Goal: Task Accomplishment & Management: Manage account settings

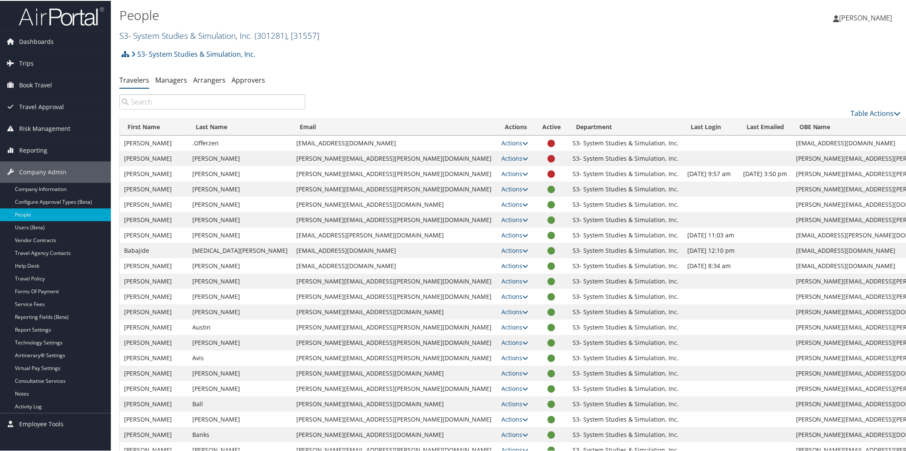
click at [158, 33] on link "S3- System Studies & Simulation, Inc. ( 301281 ) , [ 31557 ]" at bounding box center [219, 35] width 200 height 12
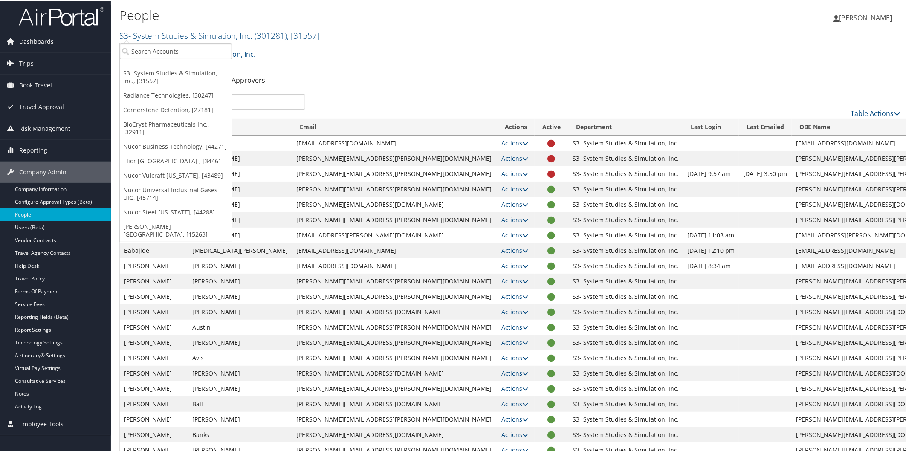
click at [166, 123] on link "BioCryst Pharmaceuticals Inc., [32911]" at bounding box center [176, 127] width 112 height 22
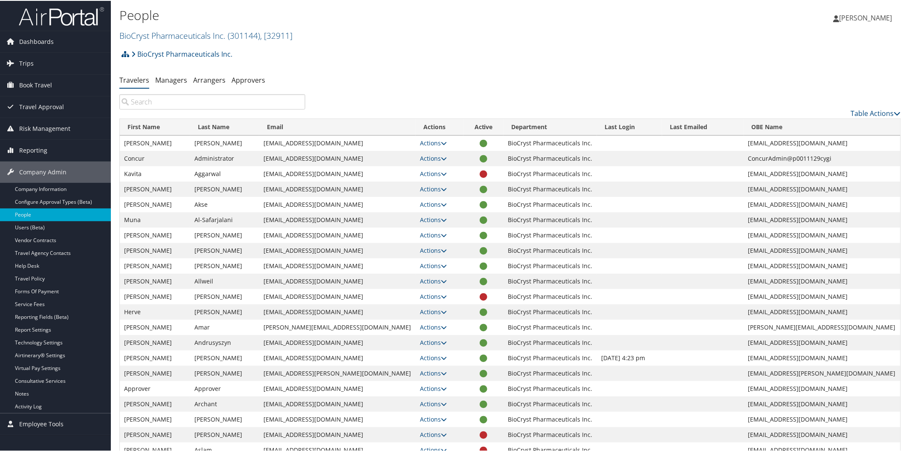
click at [493, 443] on td at bounding box center [484, 449] width 40 height 15
click at [46, 326] on link "Report Settings" at bounding box center [55, 329] width 111 height 13
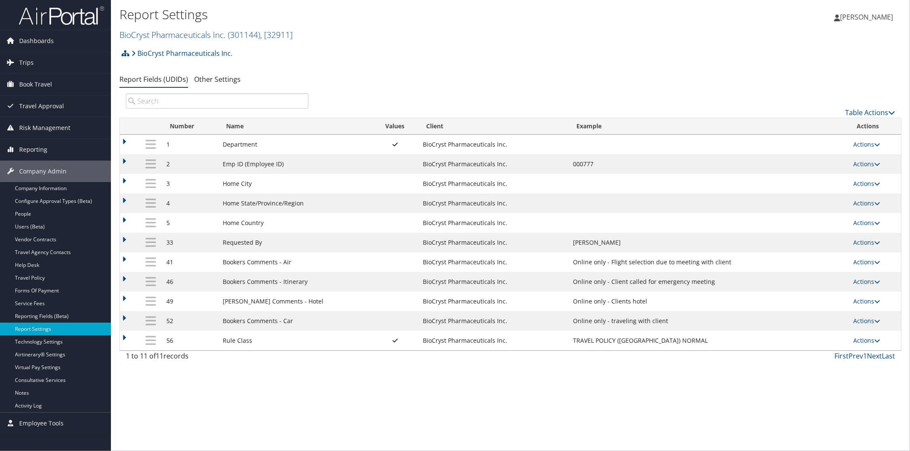
click at [87, 15] on img at bounding box center [61, 16] width 85 height 20
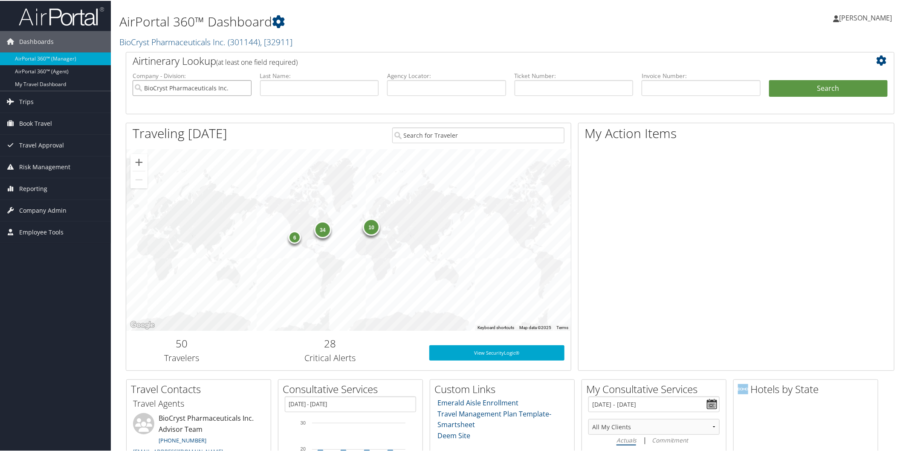
click at [242, 87] on input "BioCryst Pharmaceuticals Inc." at bounding box center [192, 87] width 119 height 16
click at [441, 87] on input "text" at bounding box center [446, 87] width 119 height 16
paste input "CLC6F0"
type input "CLC6F0"
click at [809, 84] on button "Search" at bounding box center [828, 87] width 119 height 17
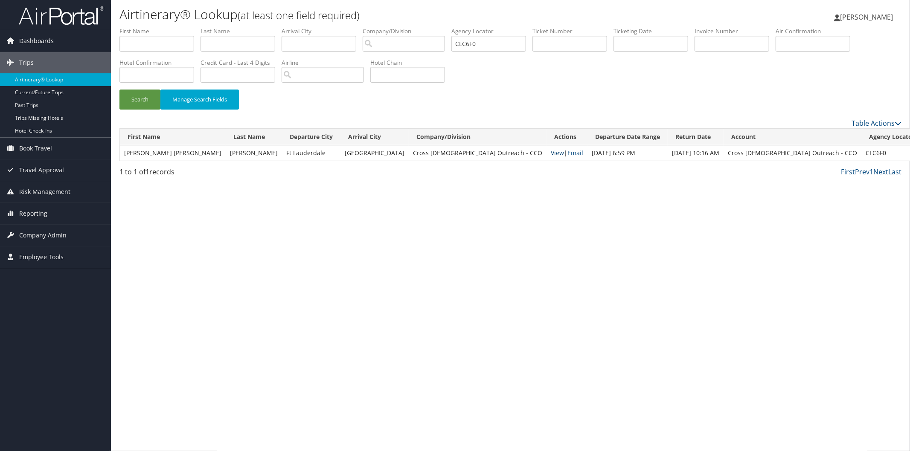
click at [551, 154] on link "View" at bounding box center [557, 153] width 13 height 8
click at [38, 230] on span "Company Admin" at bounding box center [42, 235] width 47 height 21
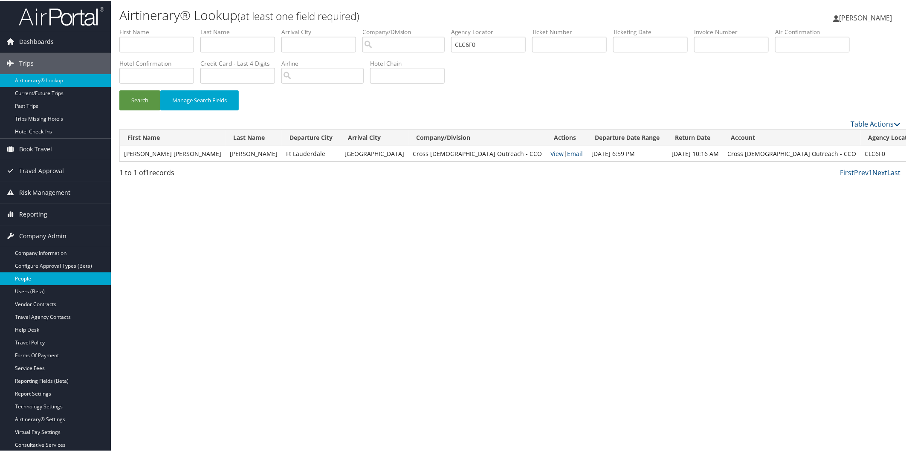
click at [36, 276] on link "People" at bounding box center [55, 278] width 111 height 13
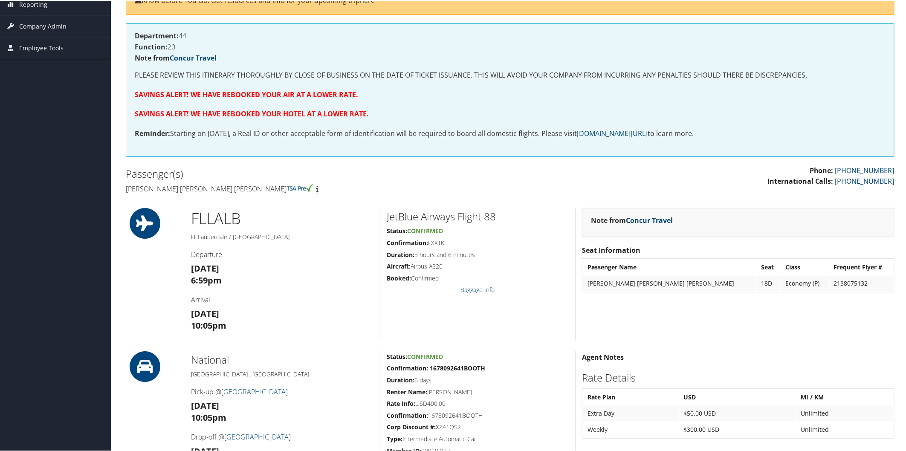
scroll to position [156, 0]
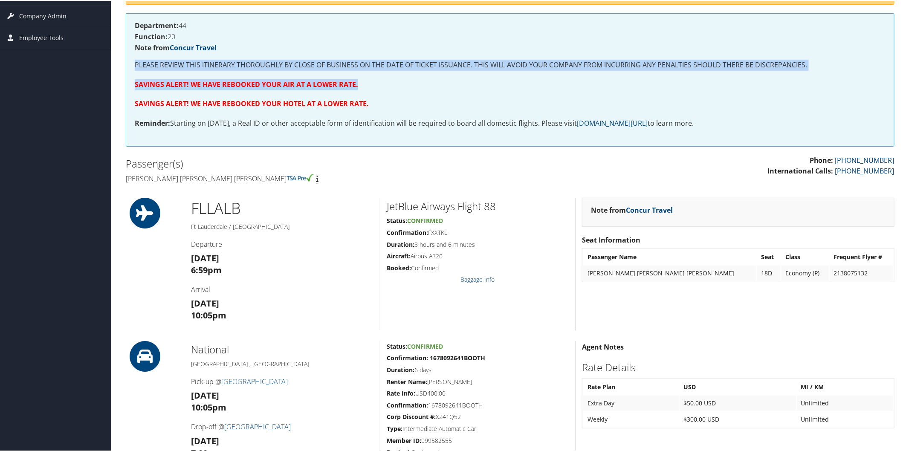
drag, startPoint x: 627, startPoint y: 39, endPoint x: 625, endPoint y: 72, distance: 32.5
click at [625, 72] on div "Department: 44 Function: 20 Note from Concur Travel PLEASE REVIEW THIS ITINERAR…" at bounding box center [510, 78] width 769 height 133
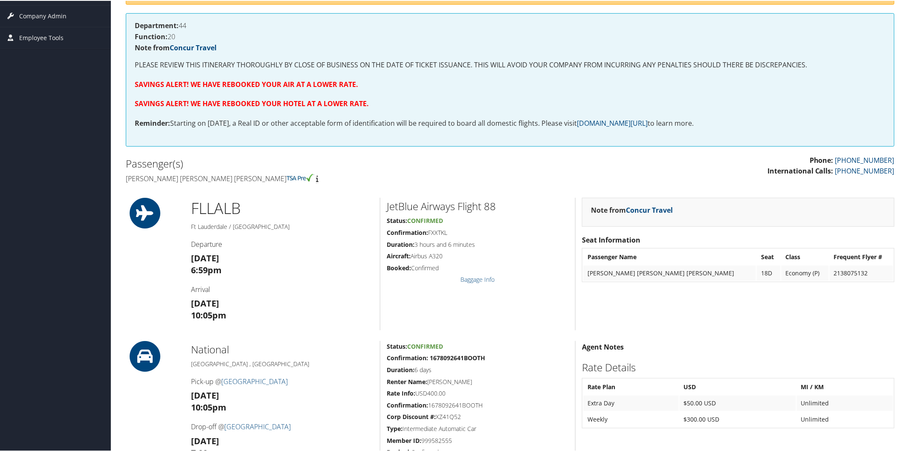
click at [464, 100] on p "SAVINGS ALERT! WE HAVE REBOOKED YOUR HOTEL AT A LOWER RATE." at bounding box center [510, 103] width 751 height 11
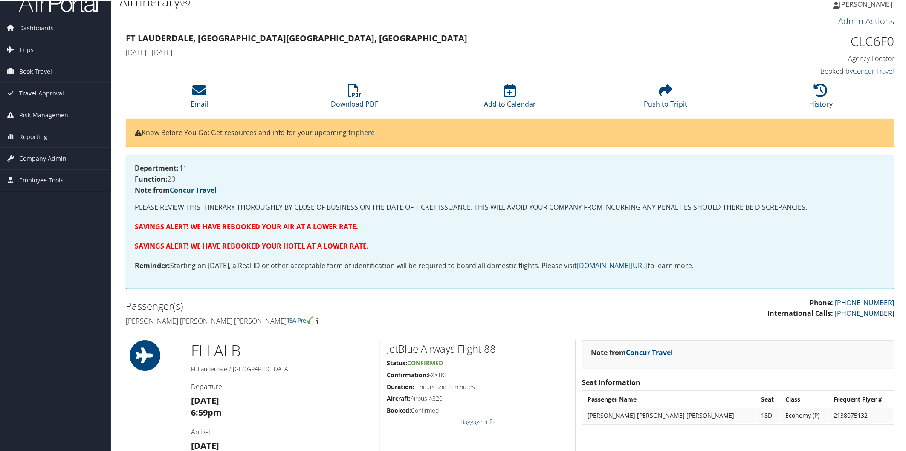
scroll to position [0, 0]
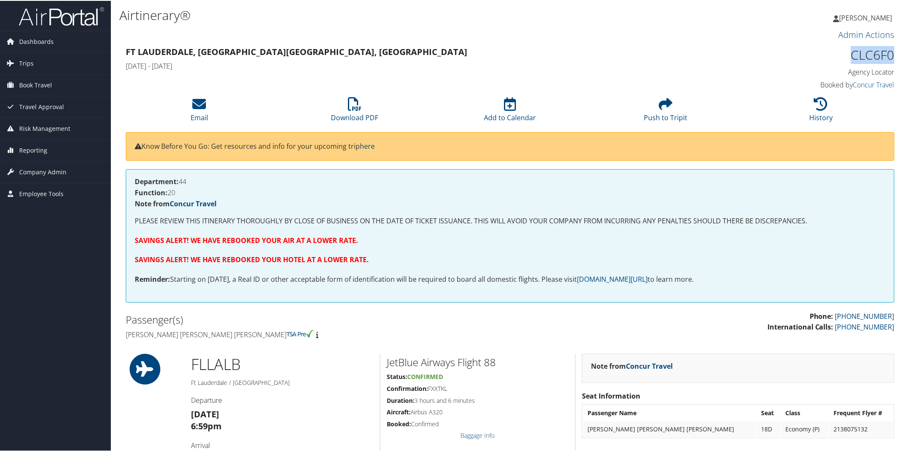
drag, startPoint x: 844, startPoint y: 54, endPoint x: 909, endPoint y: 49, distance: 65.9
click at [906, 49] on html "Menu Dashboards ► AirPortal 360™ (Manager) AirPortal 360™ (Agent) My Travel Das…" at bounding box center [455, 225] width 910 height 451
copy h1 "CLC6F0"
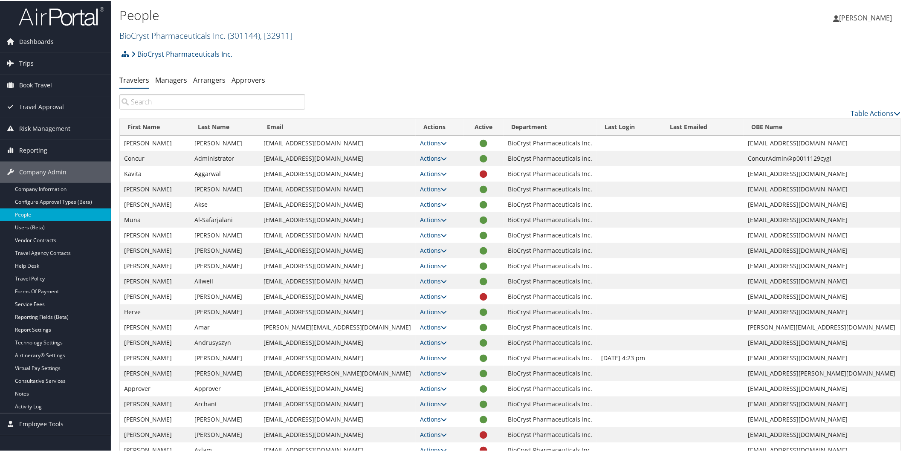
click at [212, 31] on link "BioCryst Pharmaceuticals Inc. ( 301144 ) , [ 32911 ]" at bounding box center [205, 35] width 173 height 12
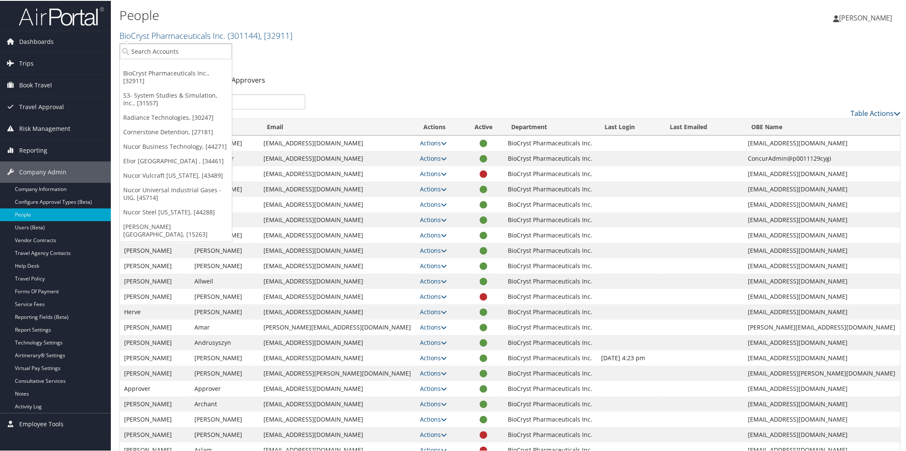
click at [475, 36] on h2 "BioCryst Pharmaceuticals Inc. ( 301144 ) , [ 32911 ]" at bounding box center [379, 34] width 521 height 15
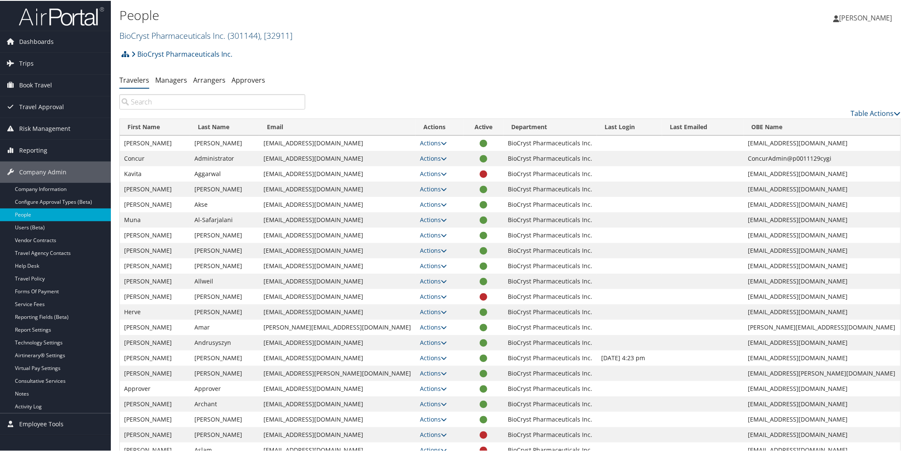
click at [167, 29] on link "BioCryst Pharmaceuticals Inc. ( 301144 ) , [ 32911 ]" at bounding box center [205, 35] width 173 height 12
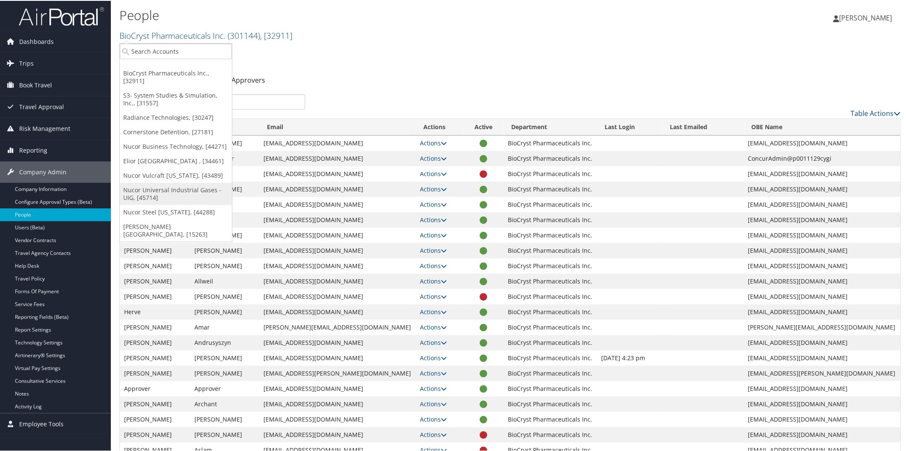
click at [172, 183] on link "Nucor Universal Industrial Gases - UIG, [45714]" at bounding box center [176, 193] width 112 height 22
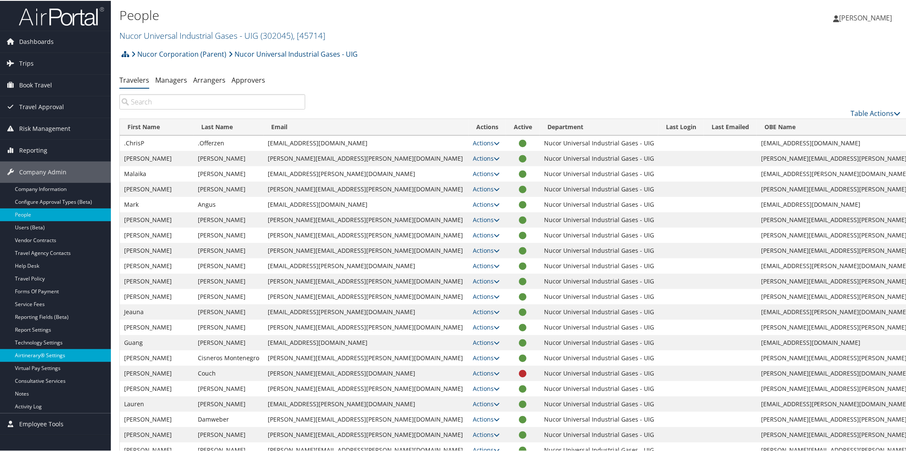
click at [47, 356] on link "Airtinerary® Settings" at bounding box center [55, 354] width 111 height 13
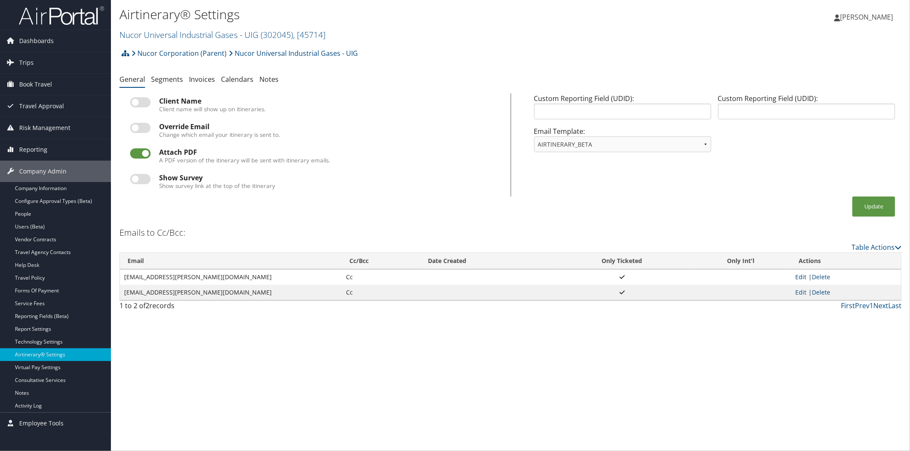
click at [800, 273] on link "Edit" at bounding box center [800, 277] width 11 height 8
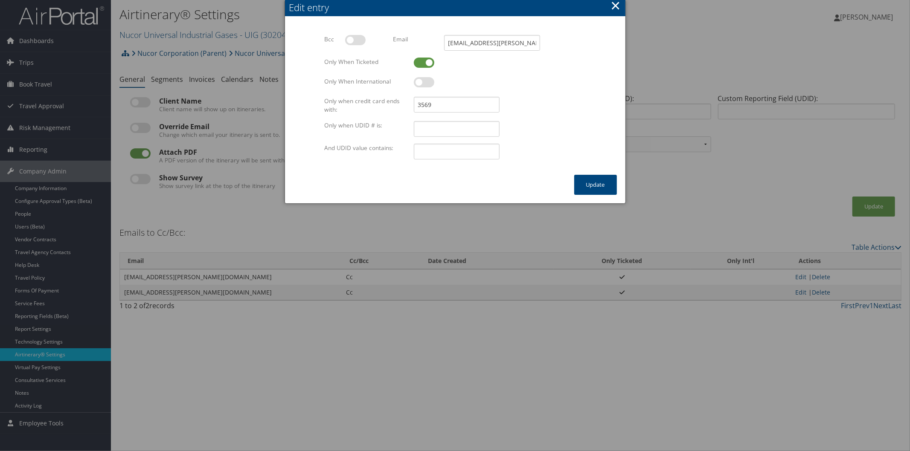
click at [615, 6] on button "×" at bounding box center [615, 5] width 10 height 17
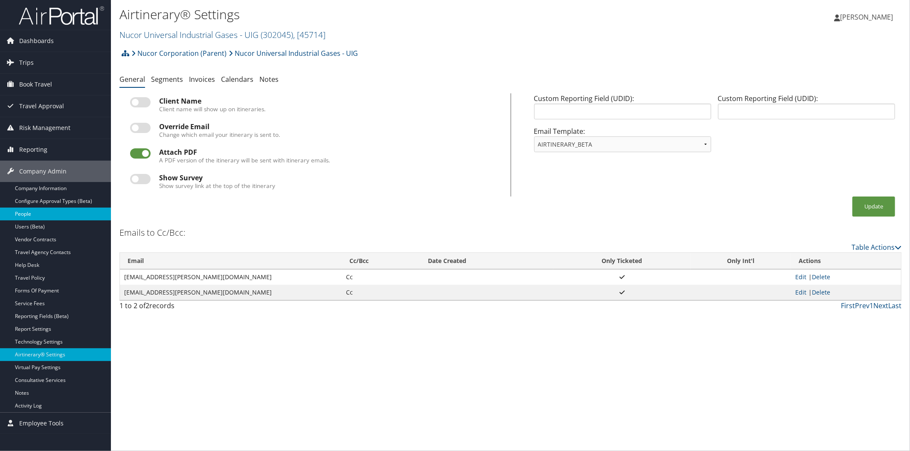
click at [31, 212] on link "People" at bounding box center [55, 214] width 111 height 13
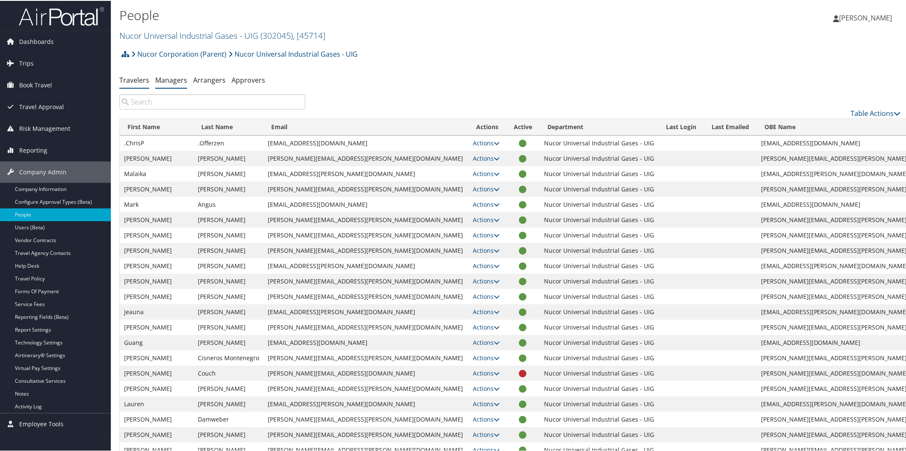
click at [174, 77] on link "Managers" at bounding box center [171, 79] width 32 height 9
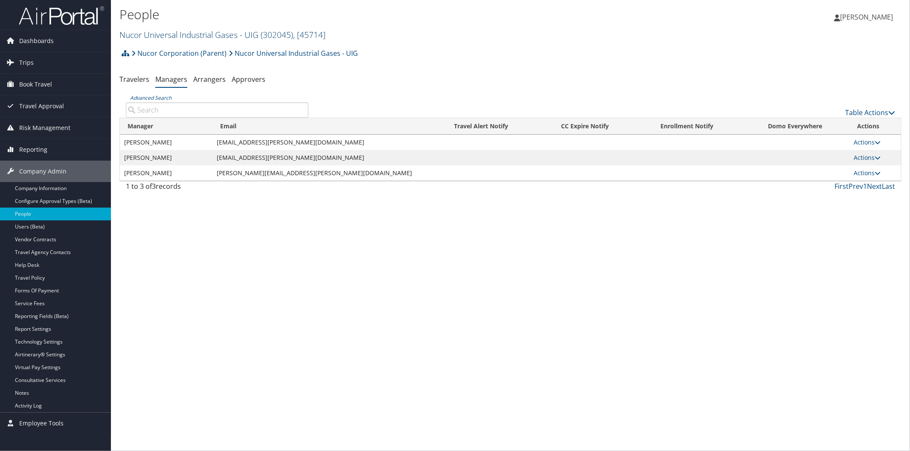
click at [178, 32] on link "Nucor Universal Industrial Gases - UIG ( 302045 ) , [ 45714 ]" at bounding box center [222, 35] width 206 height 12
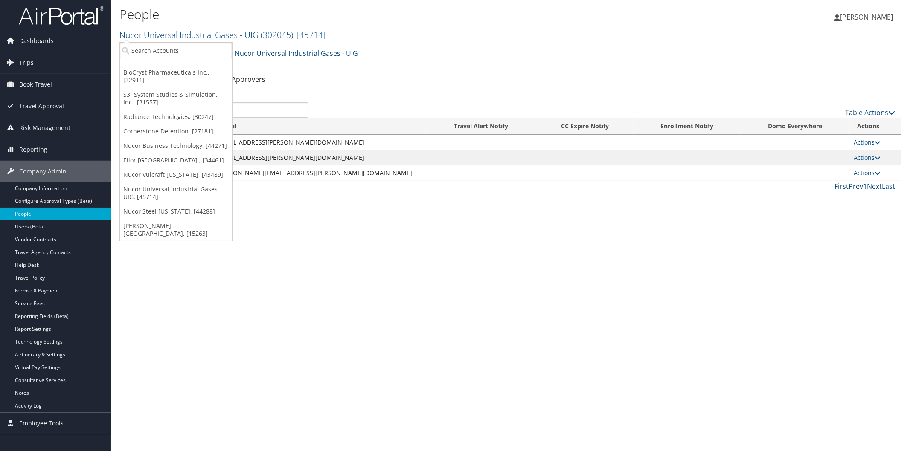
click at [178, 49] on input "search" at bounding box center [176, 51] width 112 height 16
type input "uva"
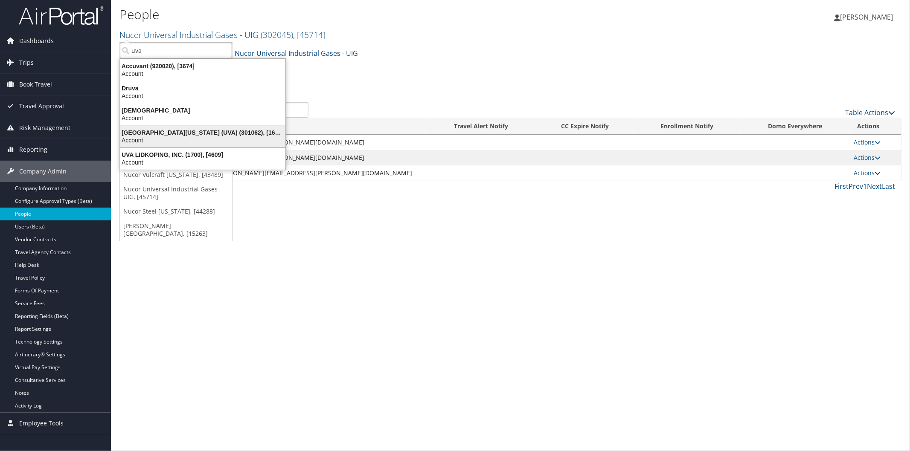
click at [225, 132] on div "University of Virginia (UVA) (301062), [16863]" at bounding box center [202, 133] width 175 height 8
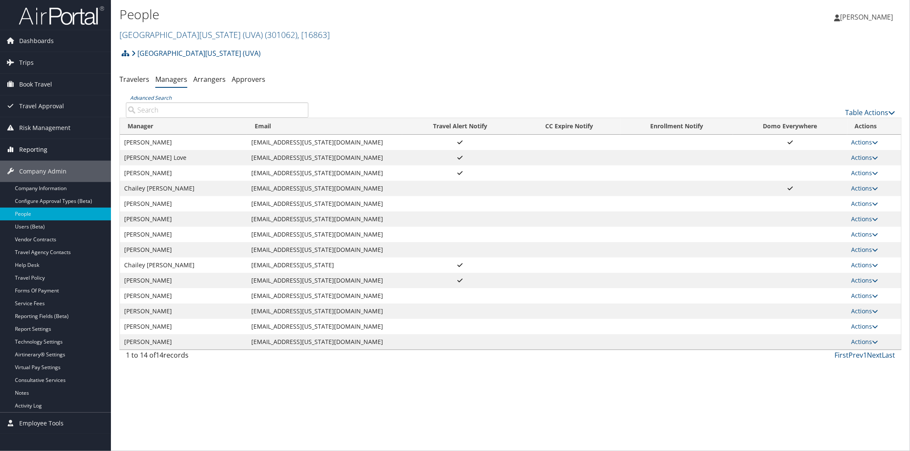
click at [36, 151] on span "Reporting" at bounding box center [33, 149] width 28 height 21
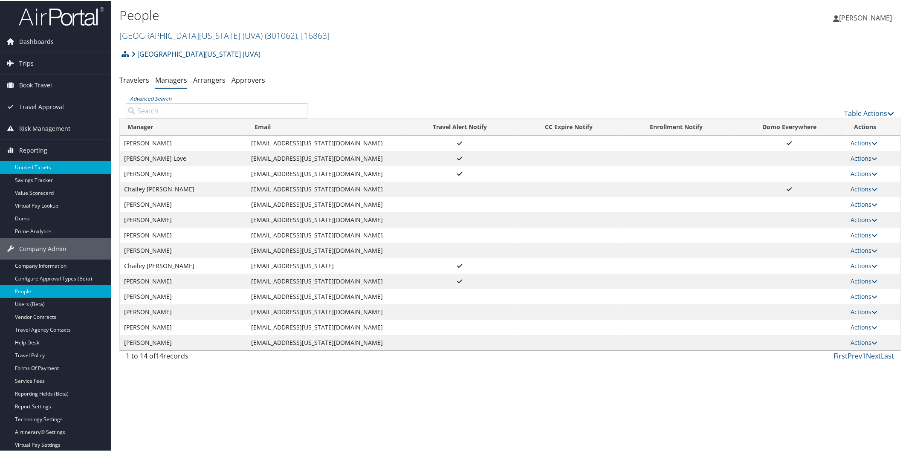
click at [44, 165] on link "Unused Tickets" at bounding box center [55, 166] width 111 height 13
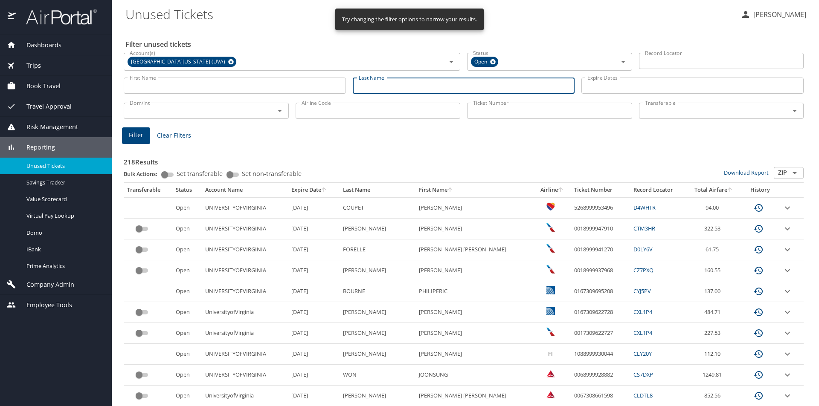
click at [424, 86] on input "Last Name" at bounding box center [464, 86] width 222 height 16
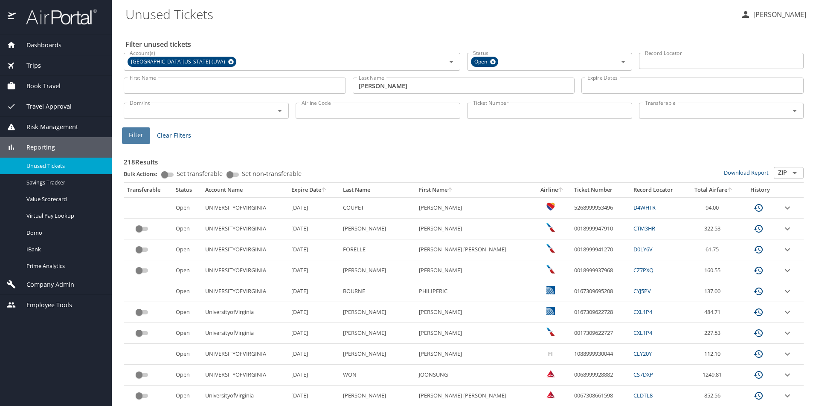
click at [131, 134] on span "Filter" at bounding box center [136, 135] width 15 height 11
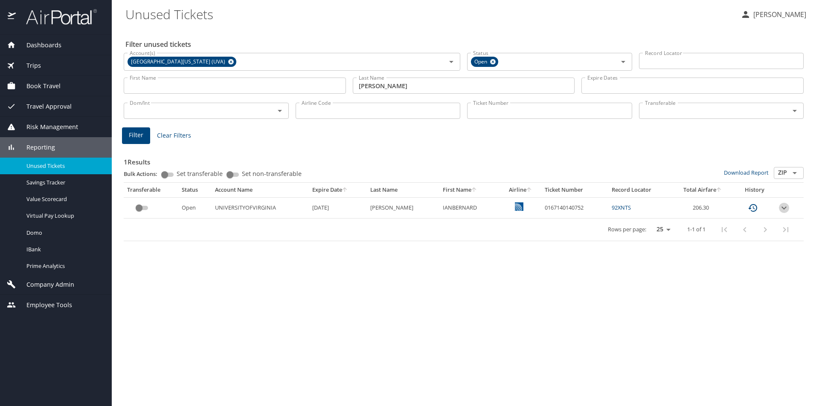
click at [784, 209] on icon "expand row" at bounding box center [783, 207] width 5 height 3
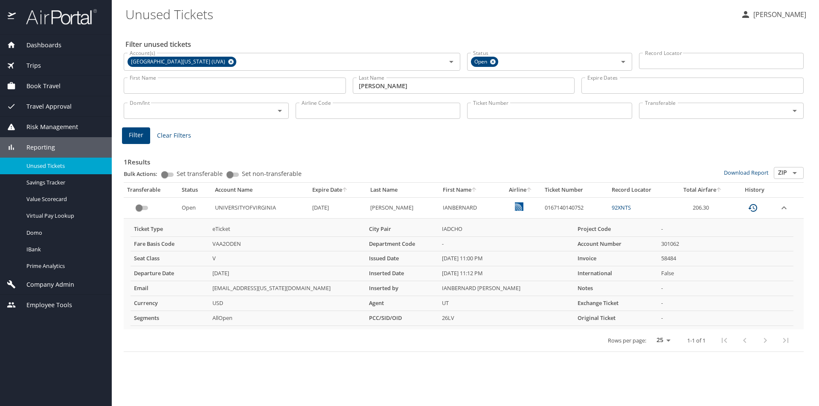
click at [658, 128] on div "Filter Clear Filters" at bounding box center [463, 136] width 683 height 17
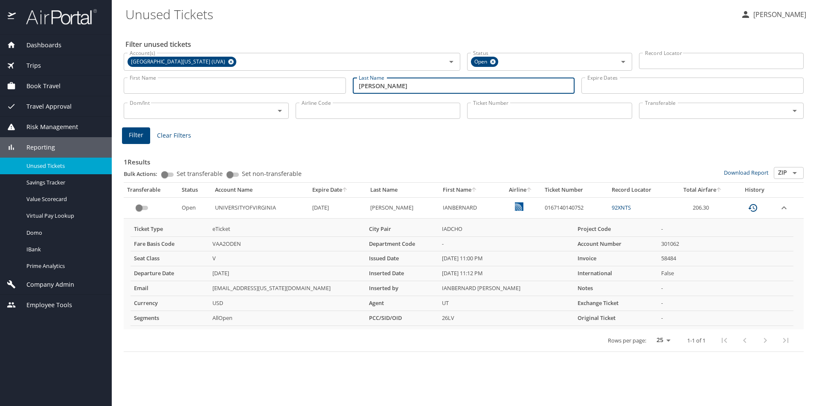
click at [411, 84] on input "baucom" at bounding box center [464, 86] width 222 height 16
type input "b"
type input "carnes"
click at [131, 137] on span "Filter" at bounding box center [136, 135] width 15 height 11
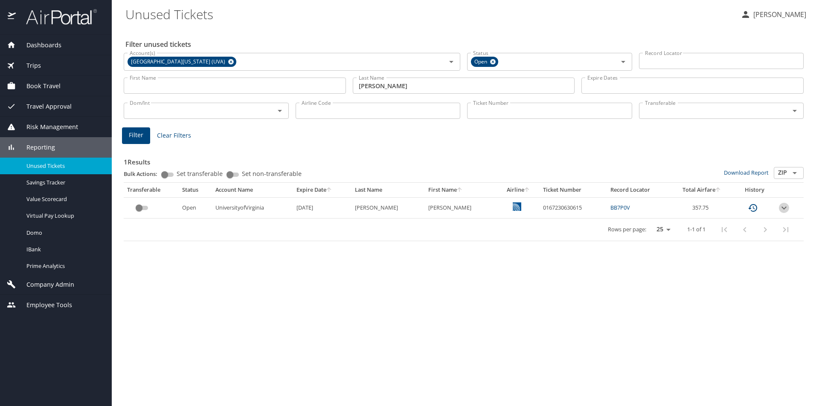
click at [783, 205] on icon "expand row" at bounding box center [784, 208] width 10 height 10
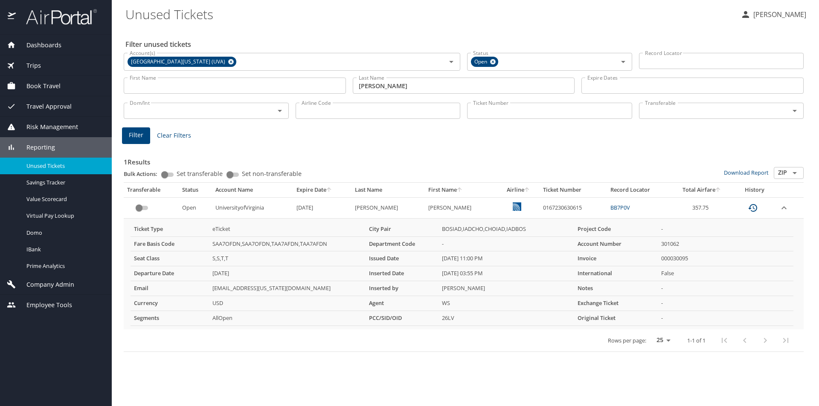
click at [59, 15] on img at bounding box center [57, 17] width 80 height 17
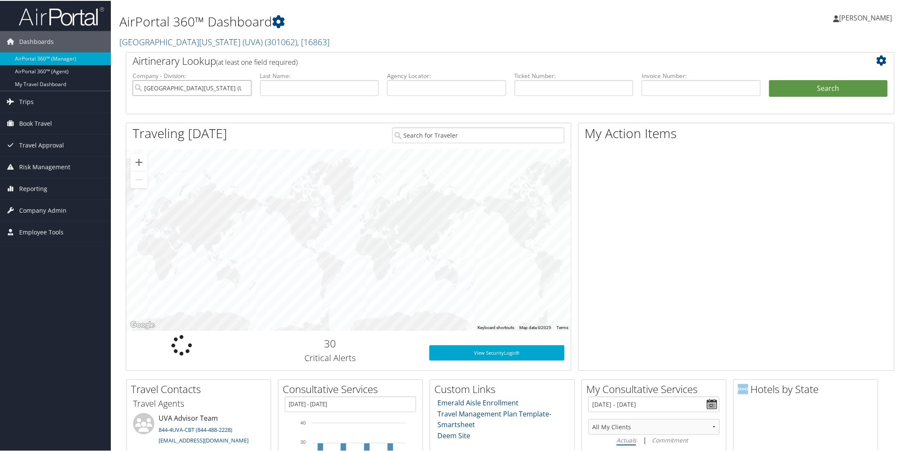
click at [244, 87] on input "University of Virginia (UVA)" at bounding box center [192, 87] width 119 height 16
click at [441, 88] on input "text" at bounding box center [446, 87] width 119 height 16
paste input "D98QNM"
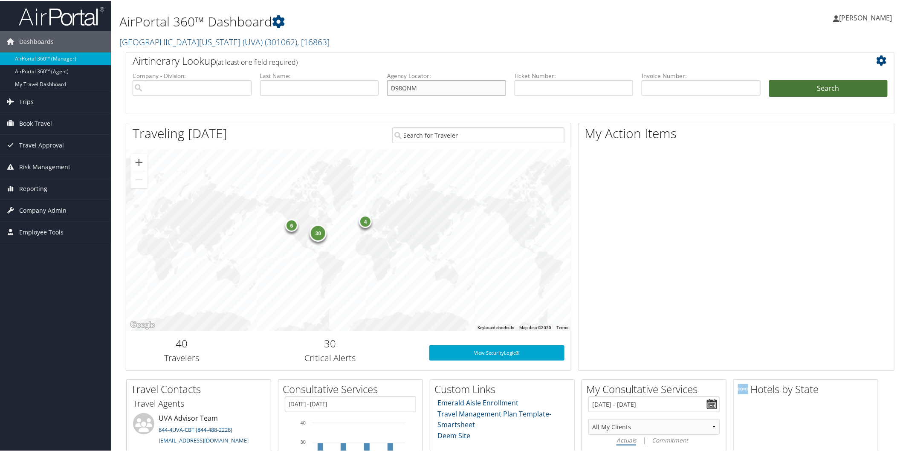
type input "D98QNM"
click at [788, 85] on button "Search" at bounding box center [828, 87] width 119 height 17
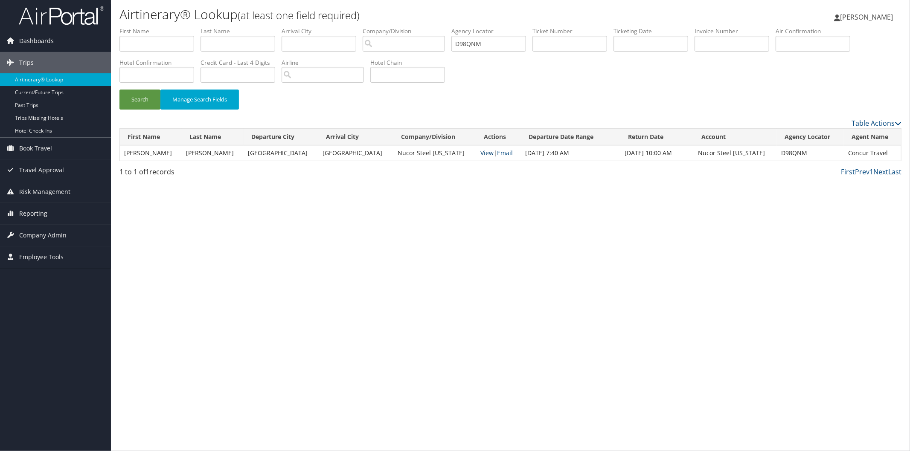
click at [480, 151] on link "View" at bounding box center [486, 153] width 13 height 8
click at [508, 45] on input "D98QNM" at bounding box center [488, 44] width 75 height 16
type input "D"
paste input "D98R75"
type input "D98R75"
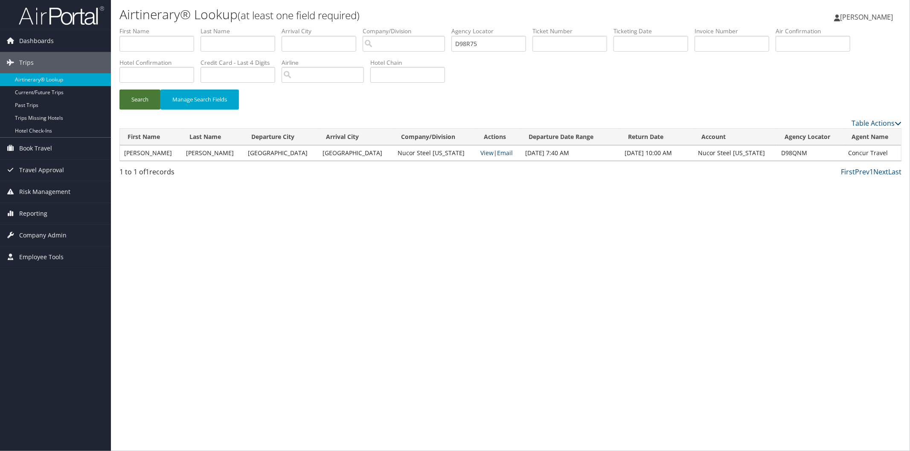
click at [130, 99] on button "Search" at bounding box center [139, 100] width 41 height 20
click at [60, 234] on span "Company Admin" at bounding box center [42, 235] width 47 height 21
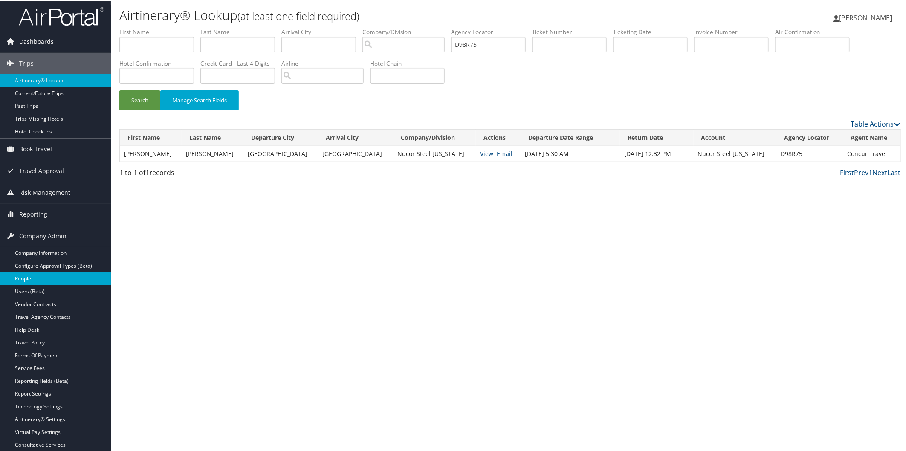
click at [31, 275] on link "People" at bounding box center [55, 278] width 111 height 13
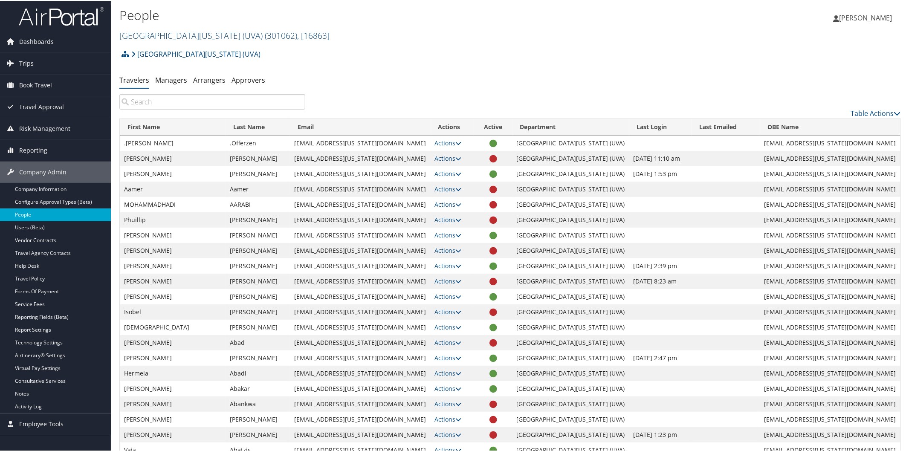
click at [180, 33] on link "University of Virginia (UVA) ( 301062 ) , [ 16863 ]" at bounding box center [224, 35] width 210 height 12
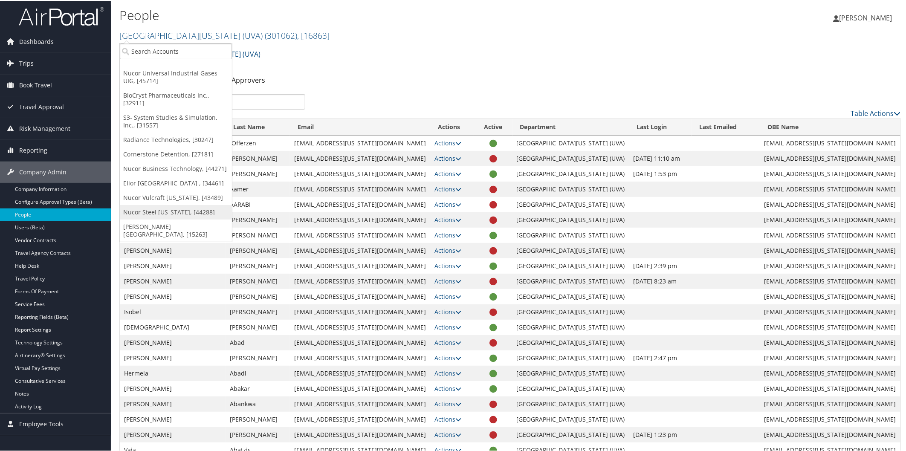
click at [152, 211] on link "Nucor Steel [US_STATE], [44288]" at bounding box center [176, 211] width 112 height 15
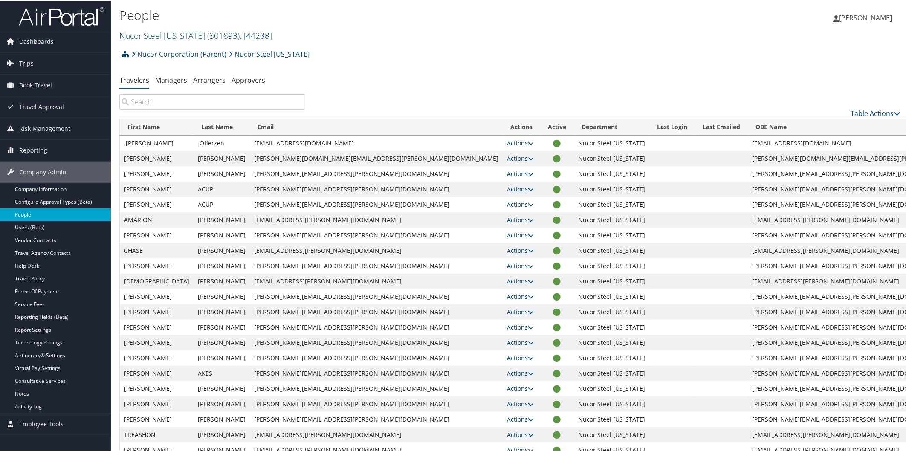
click at [512, 61] on div "Nucor Corporation (Parent) Nucor Steel Arkansas Account Structure Nucor Corpora…" at bounding box center [510, 56] width 782 height 23
click at [186, 35] on link "Nucor Steel Arkansas ( 301893 ) , [ 44288 ]" at bounding box center [195, 35] width 153 height 12
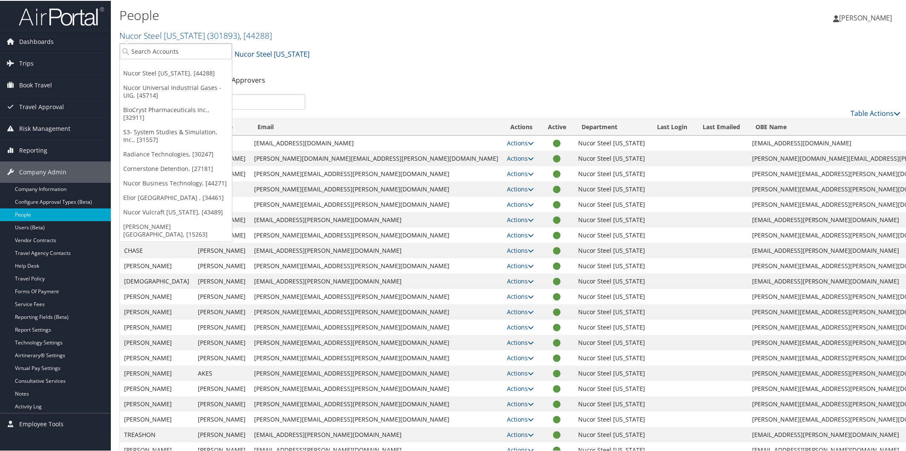
click at [395, 44] on div "People Nucor Steel Arkansas ( 301893 ) , [ 44288 ] Nucor Steel Arkansas Nucor U…" at bounding box center [379, 24] width 521 height 41
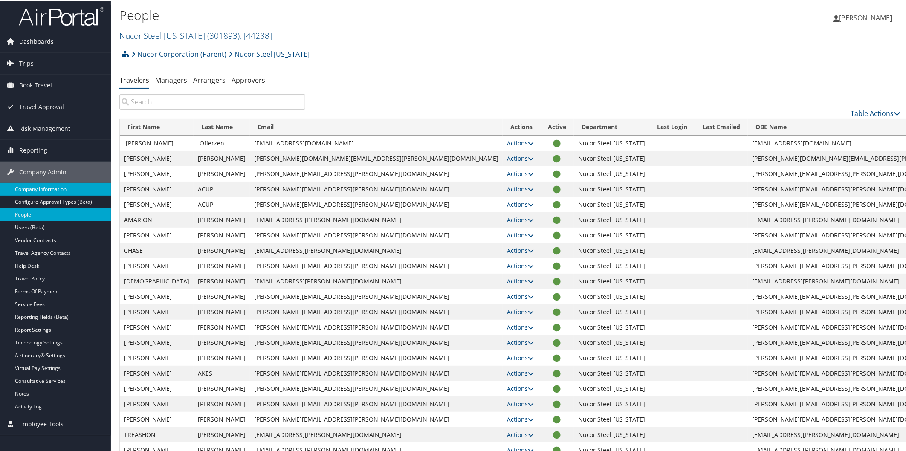
click at [60, 189] on link "Company Information" at bounding box center [55, 188] width 111 height 13
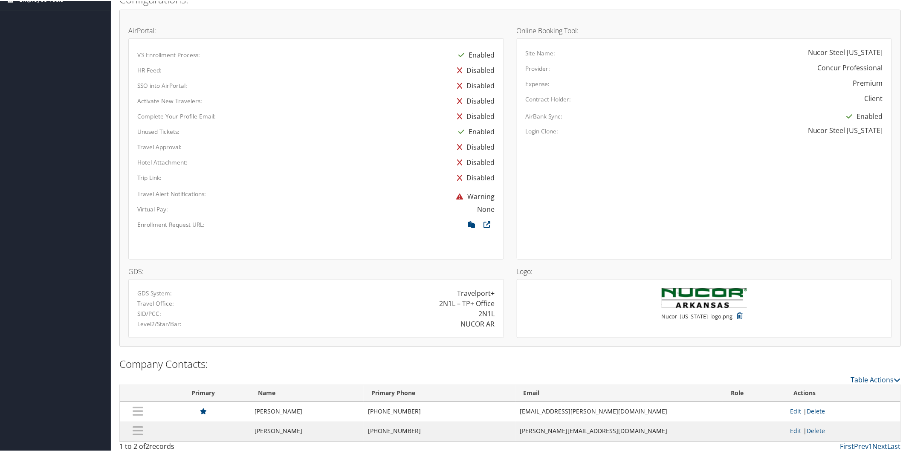
scroll to position [430, 0]
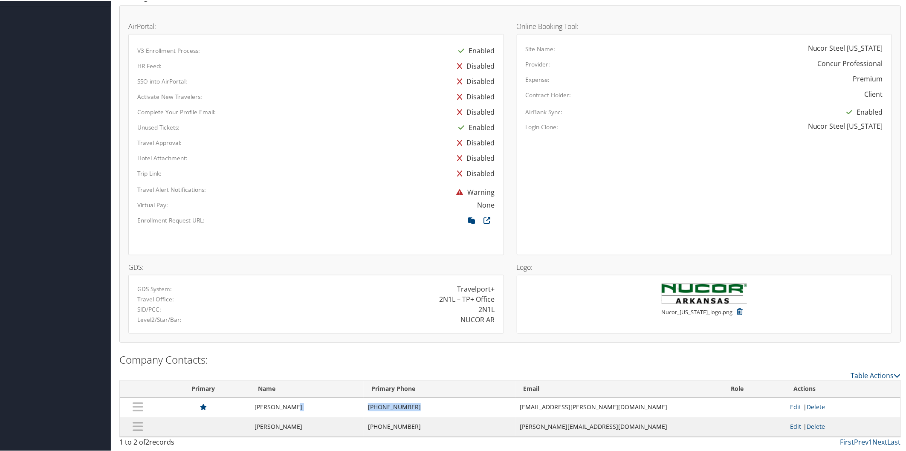
drag, startPoint x: 412, startPoint y: 406, endPoint x: 361, endPoint y: 401, distance: 51.0
click at [361, 401] on tr "[PERSON_NAME] [PHONE_NUMBER] [EMAIL_ADDRESS][PERSON_NAME][DOMAIN_NAME] Edit | D…" at bounding box center [510, 407] width 781 height 20
copy tr "(870) 838-2219"
click at [881, 178] on div "Site Name: Nucor Steel Arkansas Provider: Concur Professional Expense: Premium …" at bounding box center [705, 143] width 376 height 221
click at [494, 431] on td "(870) 838-2212" at bounding box center [440, 427] width 152 height 20
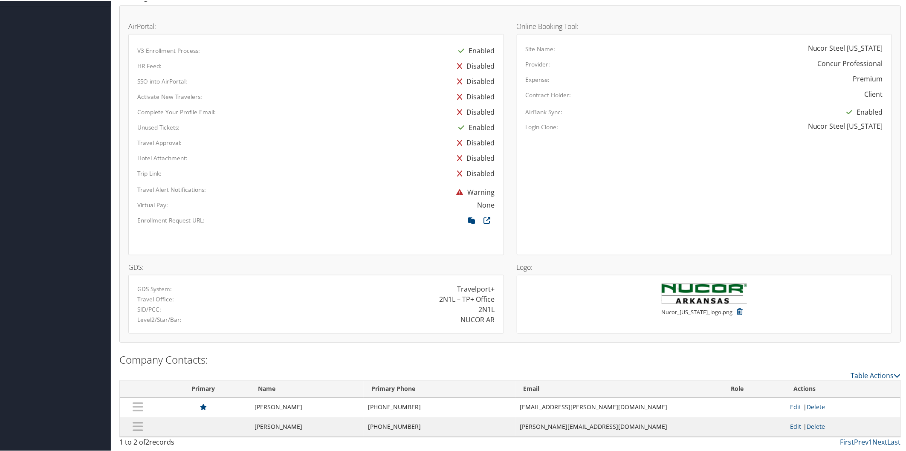
scroll to position [0, 0]
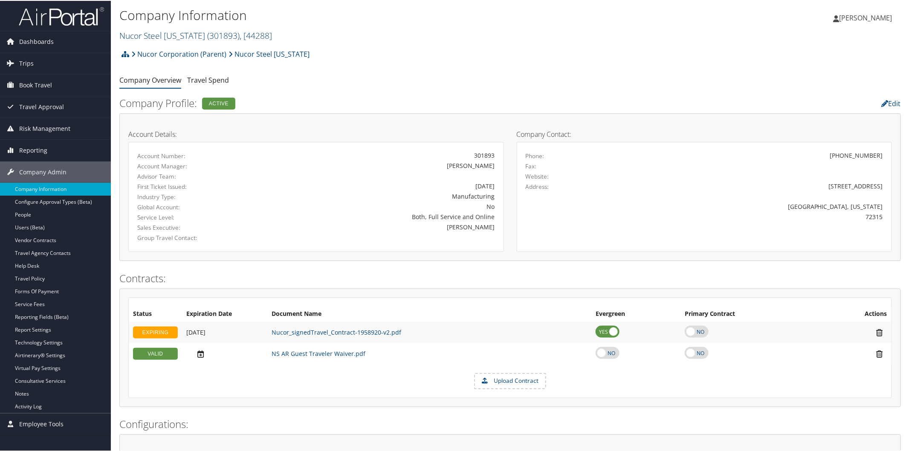
click at [187, 31] on link "Nucor Steel Arkansas ( 301893 ) , [ 44288 ]" at bounding box center [195, 35] width 153 height 12
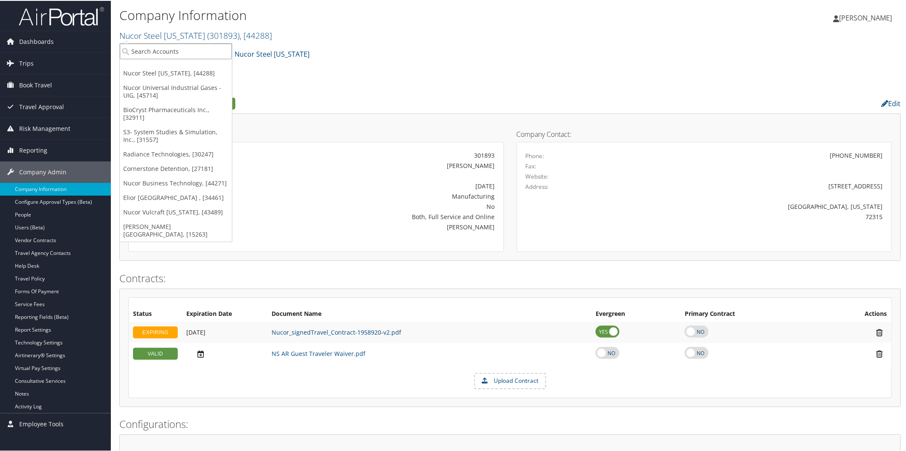
click at [196, 49] on input "search" at bounding box center [176, 51] width 112 height 16
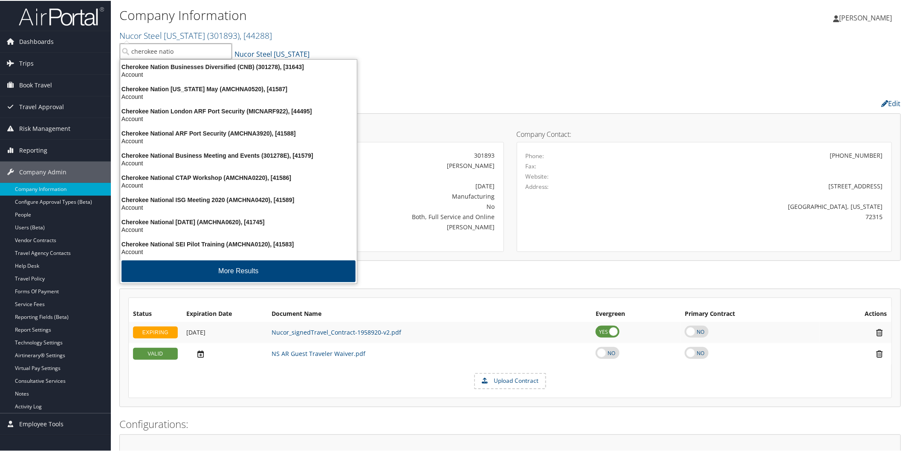
type input "cherokee nation"
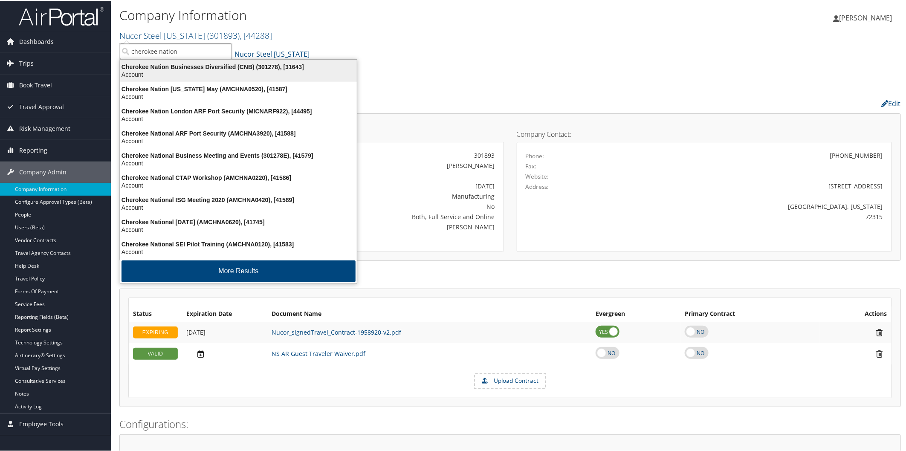
click at [202, 68] on div "Cherokee Nation Businesses Diversified (CNB) (301278), [31643]" at bounding box center [238, 66] width 247 height 8
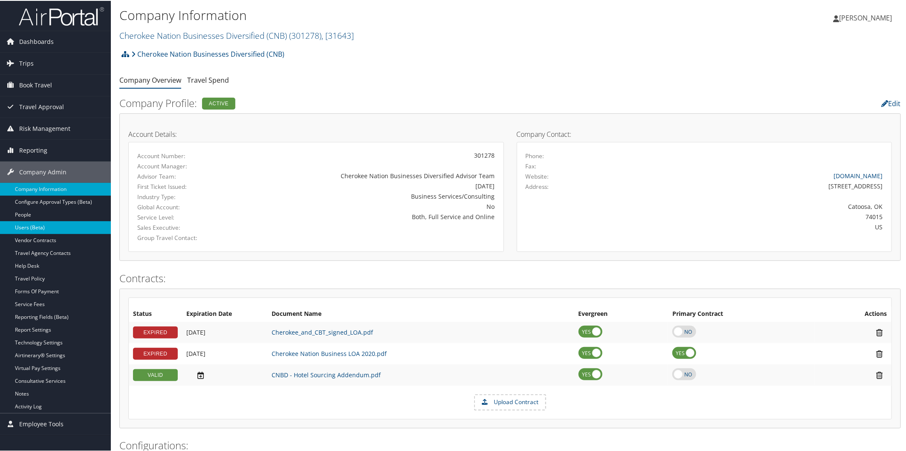
click at [31, 225] on link "Users (Beta)" at bounding box center [55, 227] width 111 height 13
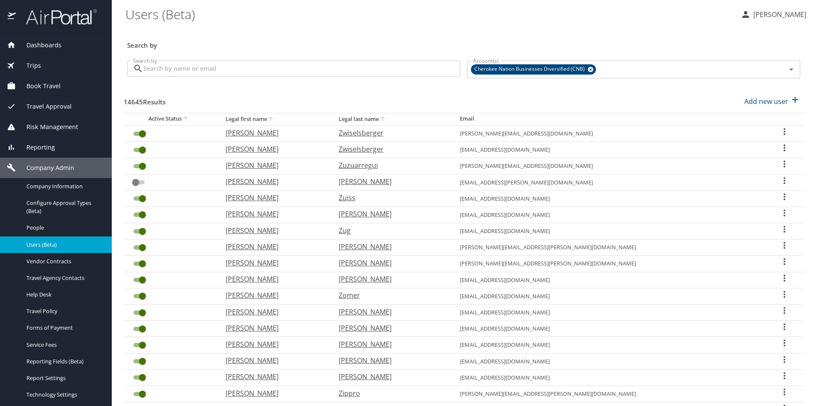
click at [276, 70] on input "Search by" at bounding box center [301, 69] width 317 height 16
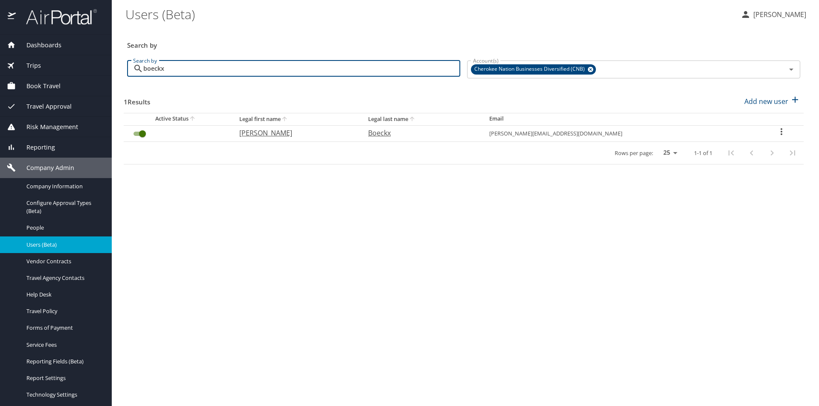
type input "boeckx"
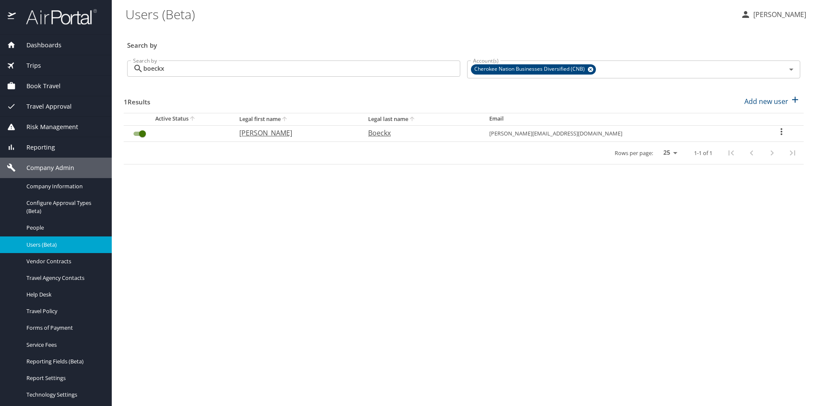
click at [778, 133] on icon "User Search Table" at bounding box center [781, 132] width 10 height 10
click at [756, 133] on li "View profile" at bounding box center [752, 132] width 124 height 15
select select "US"
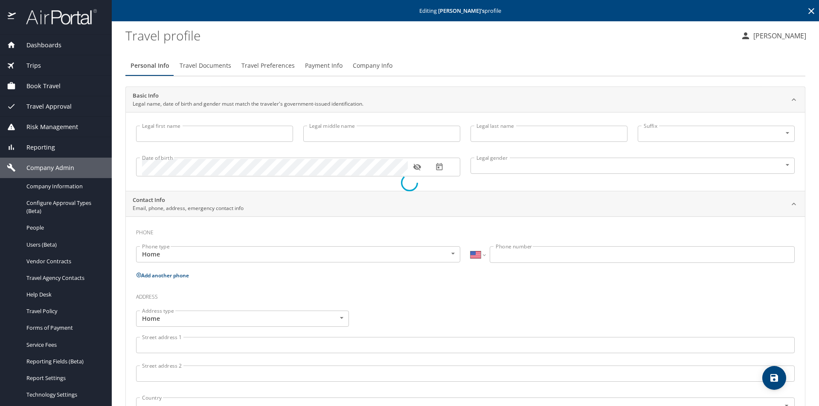
type input "[PERSON_NAME]"
type input "Boeckx"
type input "Male"
select select "US"
click at [389, 63] on button "Company Info" at bounding box center [373, 65] width 50 height 20
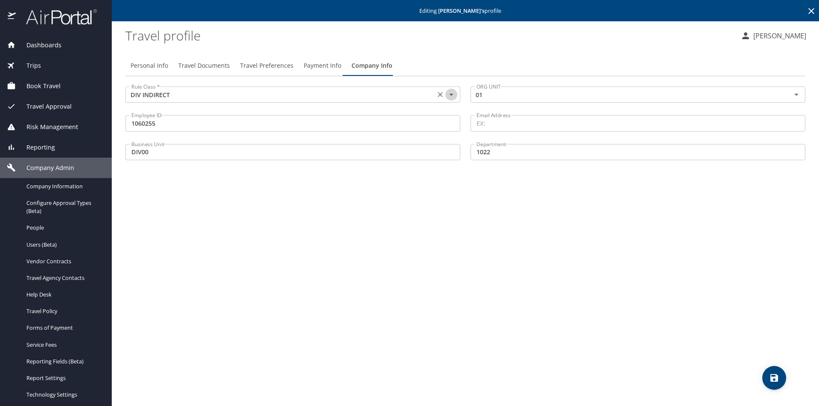
click at [450, 96] on icon "Open" at bounding box center [451, 95] width 10 height 10
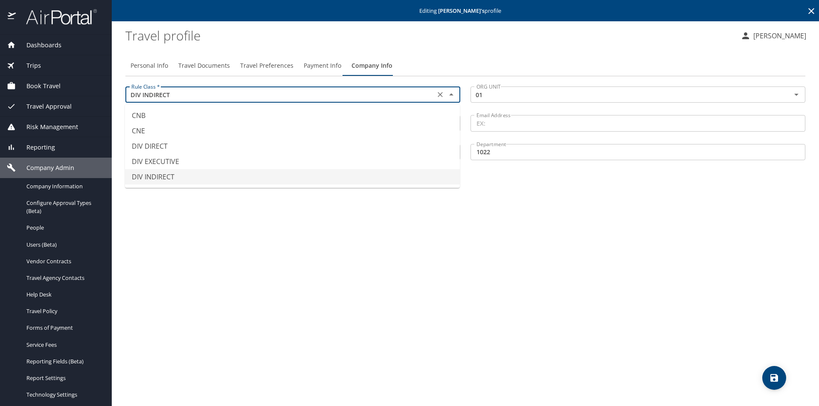
click at [450, 96] on icon "Close" at bounding box center [451, 94] width 4 height 2
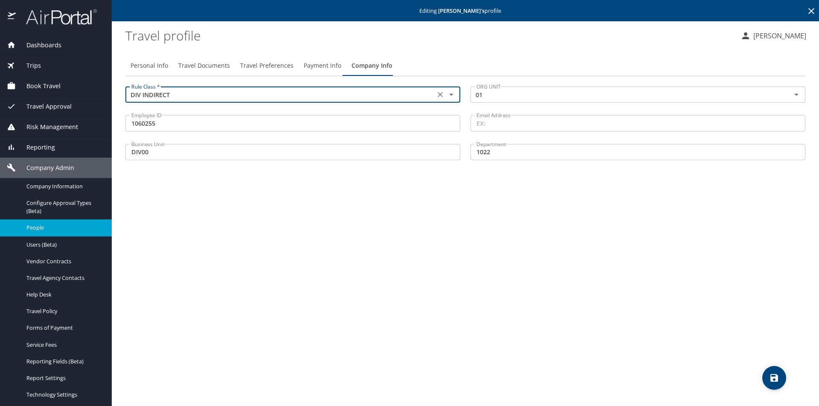
click at [46, 221] on link "People" at bounding box center [56, 228] width 112 height 17
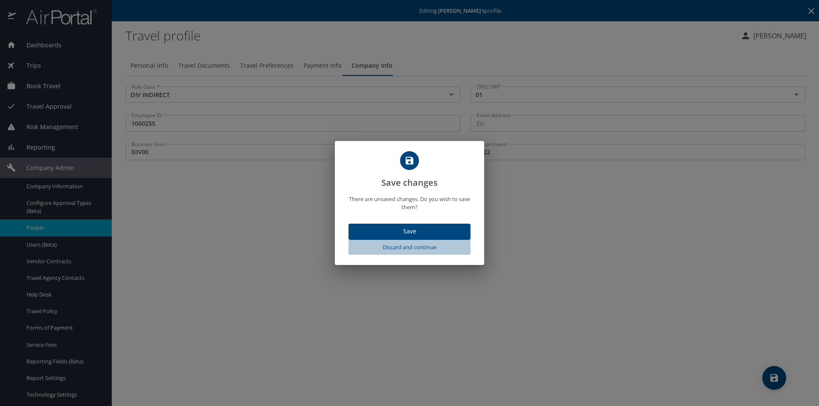
click at [410, 245] on span "Discard and continue" at bounding box center [409, 248] width 115 height 10
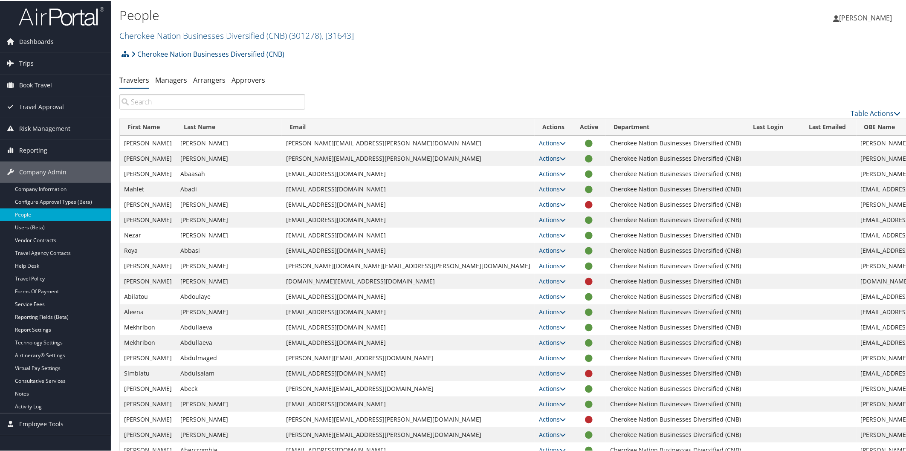
click at [152, 432] on td "[PERSON_NAME]" at bounding box center [148, 434] width 56 height 15
click at [241, 32] on link "Cherokee Nation Businesses Diversified (CNB) ( 301278 ) , [ 31643 ]" at bounding box center [236, 35] width 235 height 12
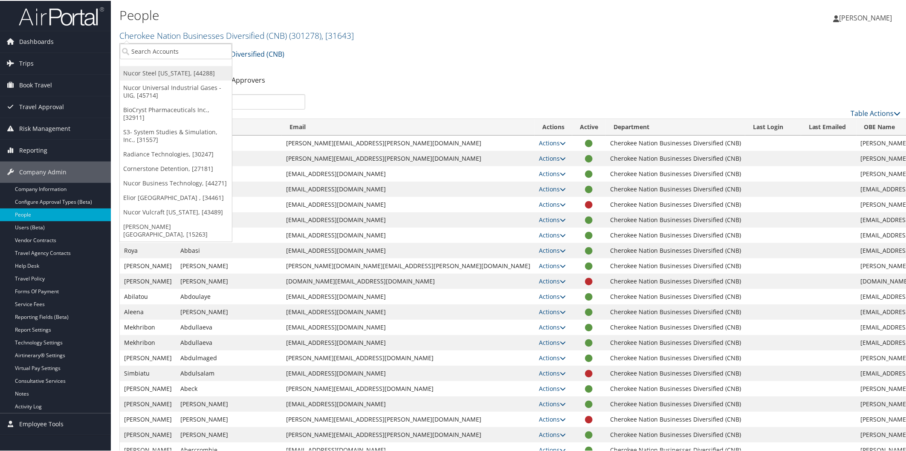
click at [160, 71] on link "Nucor Steel [US_STATE], [44288]" at bounding box center [176, 72] width 112 height 15
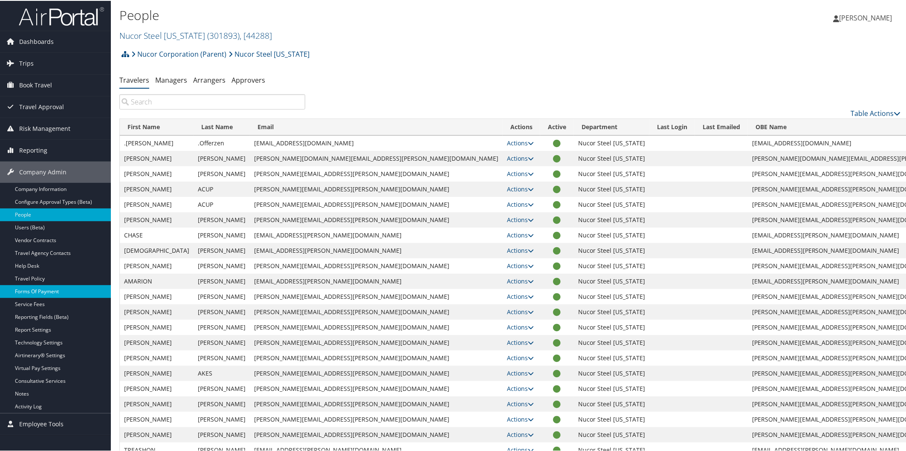
click at [53, 291] on link "Forms Of Payment" at bounding box center [55, 290] width 111 height 13
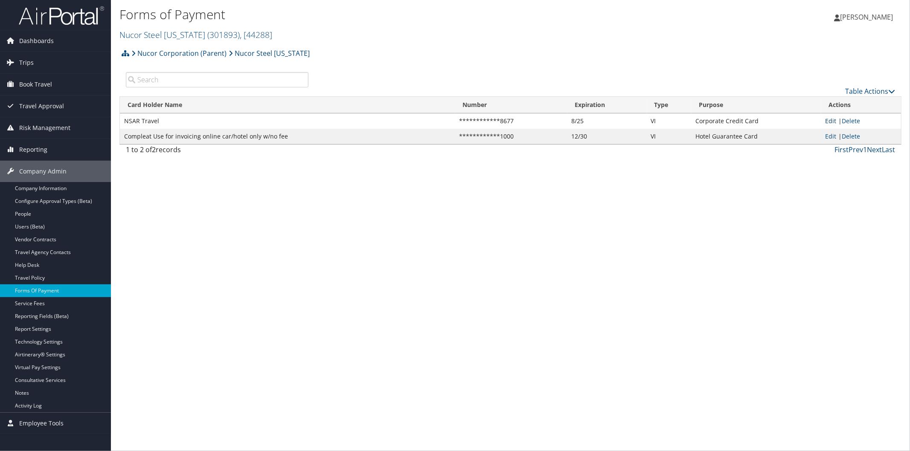
click at [828, 120] on link "Edit" at bounding box center [830, 121] width 11 height 8
select select "2"
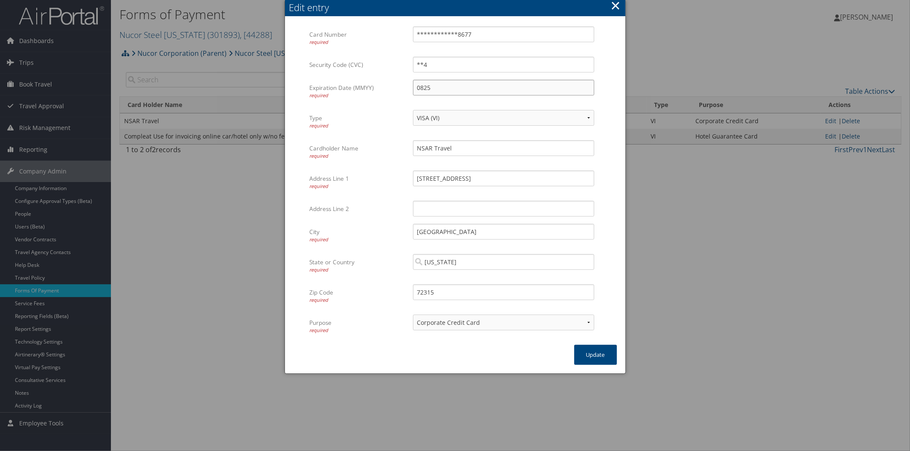
click at [455, 87] on input "0825" at bounding box center [503, 88] width 181 height 16
type input "0828"
click at [453, 65] on input "**4" at bounding box center [503, 65] width 181 height 16
click at [456, 64] on input "**4" at bounding box center [503, 65] width 181 height 16
type input "*"
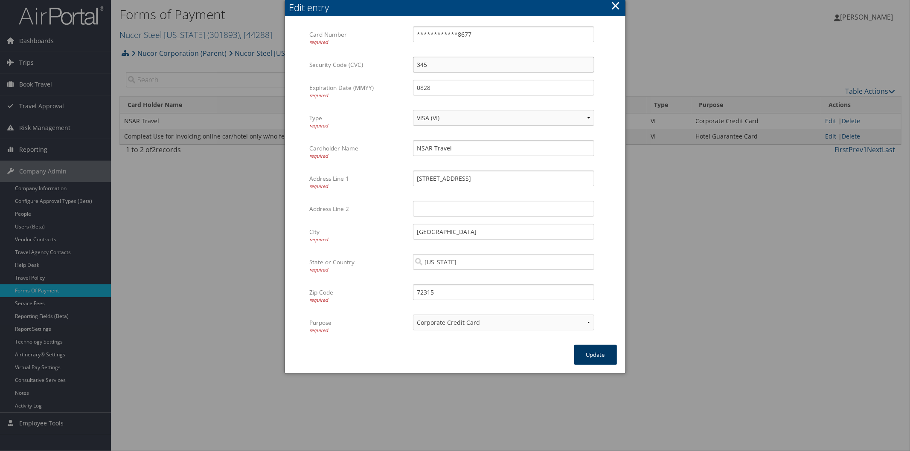
type input "345"
click at [601, 350] on button "Update" at bounding box center [595, 355] width 43 height 20
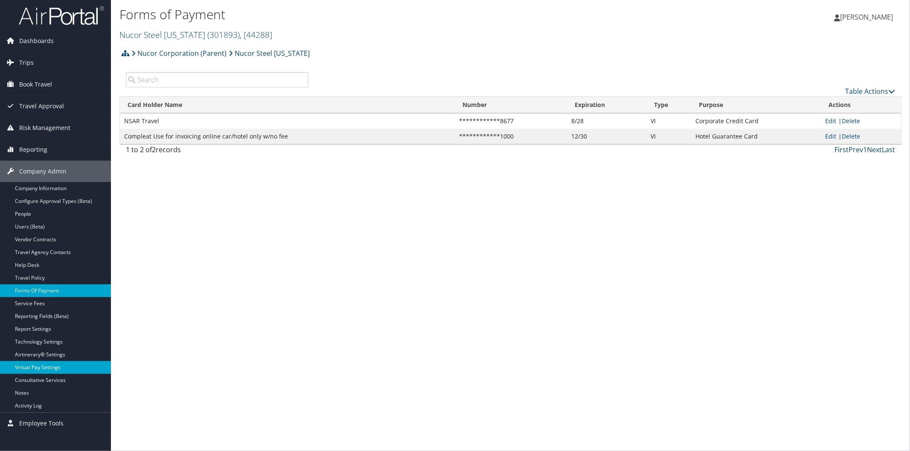
click at [56, 363] on link "Virtual Pay Settings" at bounding box center [55, 367] width 111 height 13
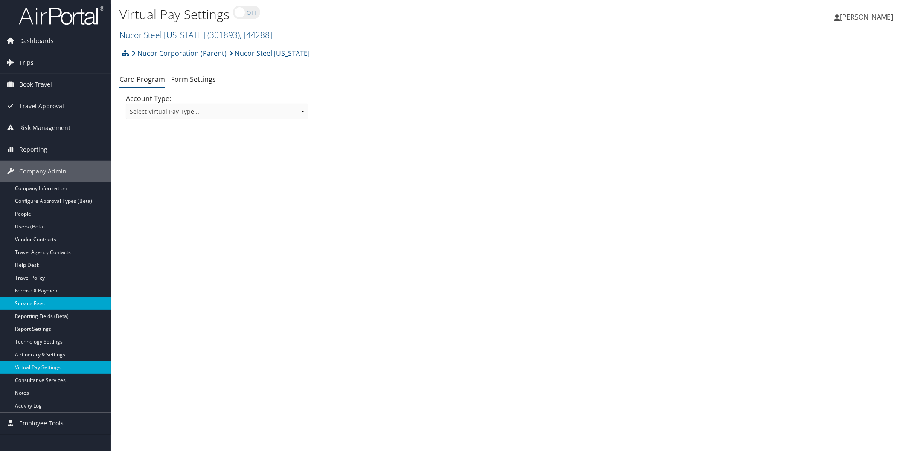
click at [43, 300] on link "Service Fees" at bounding box center [55, 303] width 111 height 13
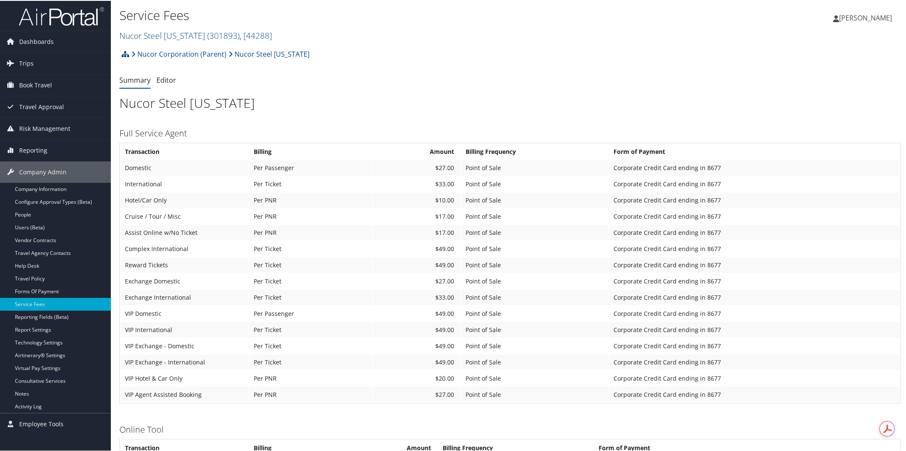
click at [340, 440] on th "Billing" at bounding box center [298, 447] width 96 height 15
click at [168, 29] on h2 "Nucor Steel Arkansas ( 301893 ) , [ 44288 ]" at bounding box center [379, 34] width 521 height 15
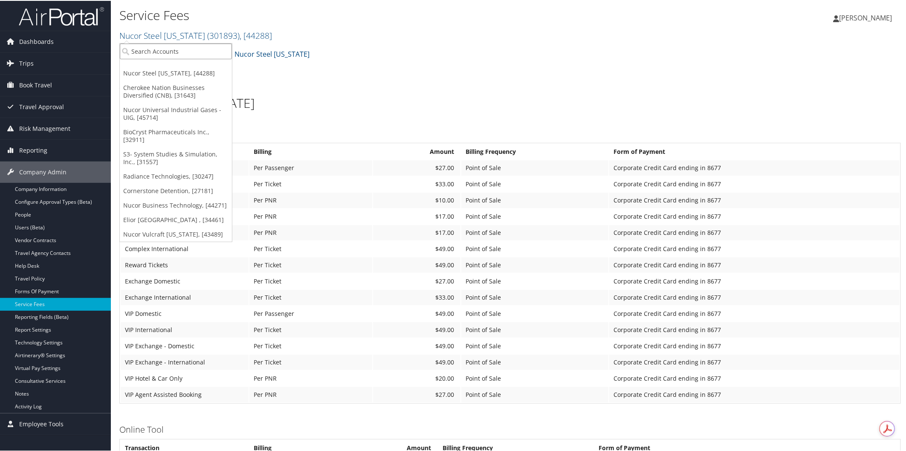
click at [197, 49] on input "search" at bounding box center [176, 51] width 112 height 16
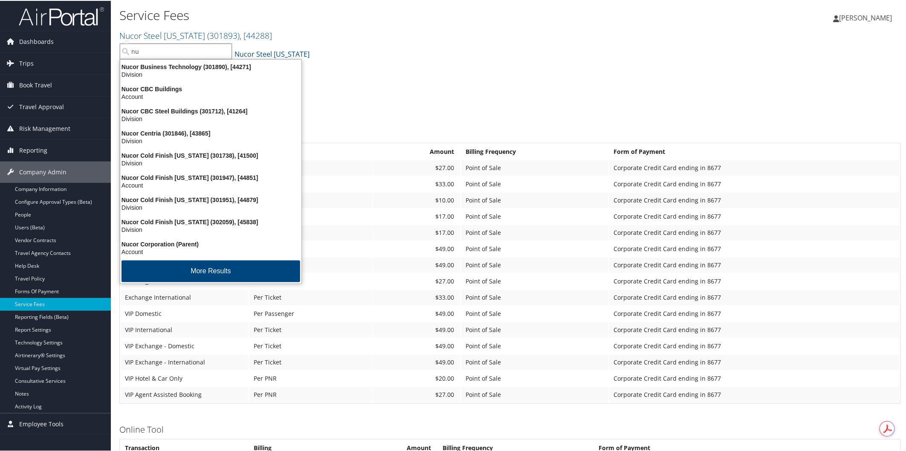
type input "n"
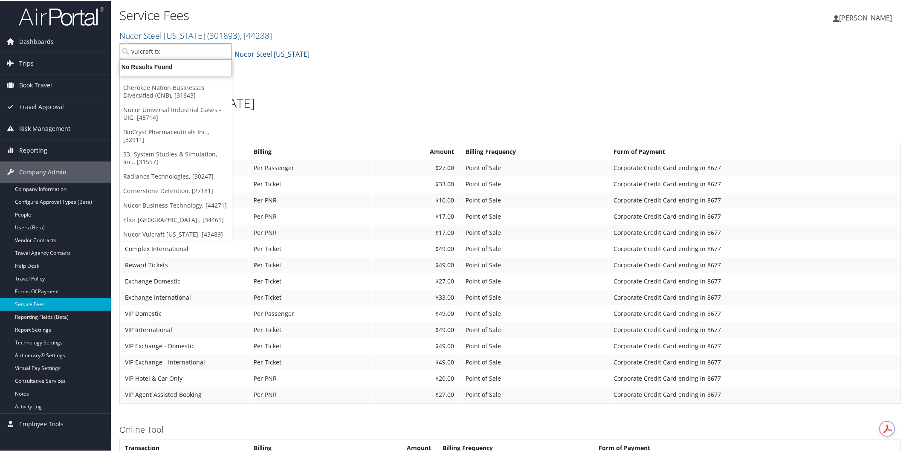
type input "vulcraft t"
click at [196, 70] on div "Division" at bounding box center [209, 74] width 188 height 8
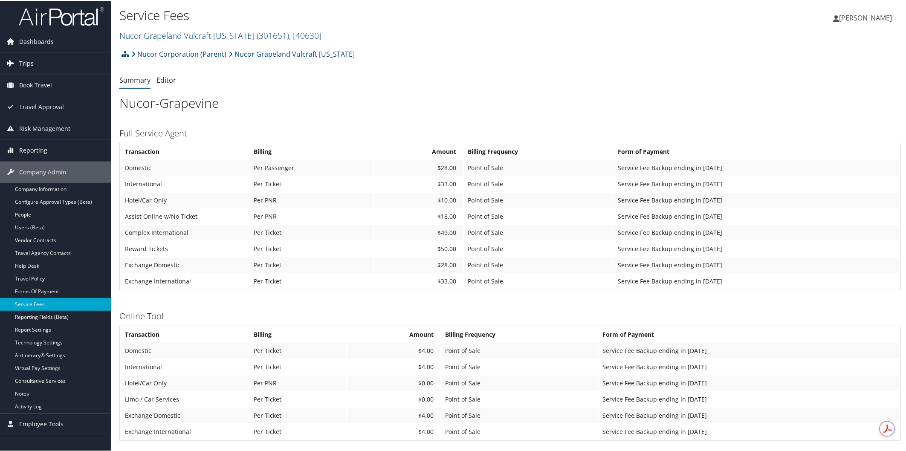
click at [29, 61] on span "Trips" at bounding box center [26, 62] width 15 height 21
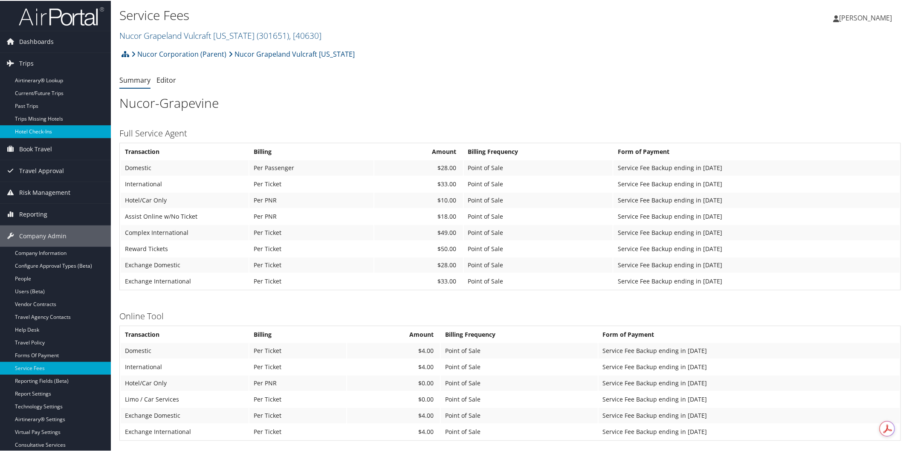
click at [37, 131] on link "Hotel Check-ins" at bounding box center [55, 131] width 111 height 13
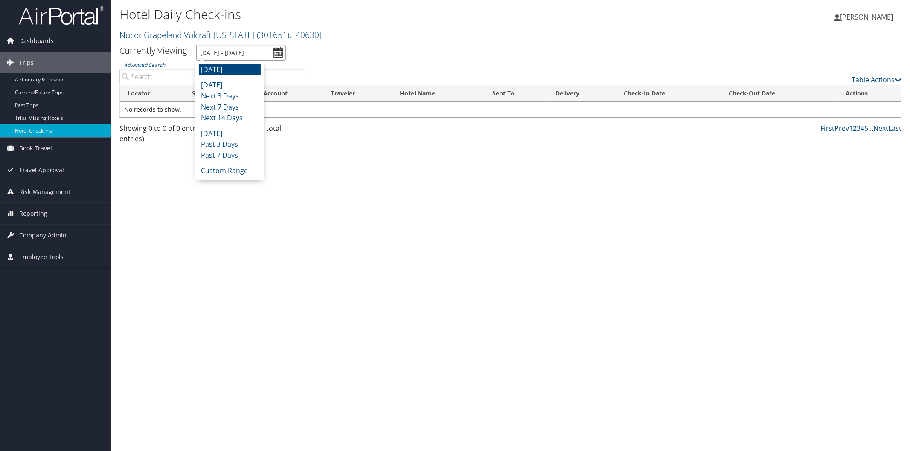
click at [233, 49] on input "[DATE] - [DATE]" at bounding box center [241, 53] width 90 height 16
click at [212, 84] on li "[DATE]" at bounding box center [230, 85] width 62 height 11
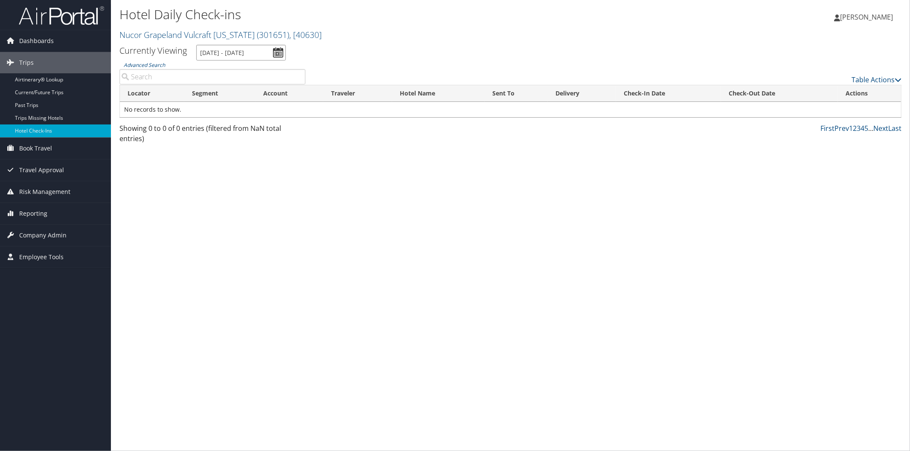
click at [240, 55] on input "[DATE] - [DATE]" at bounding box center [241, 53] width 90 height 16
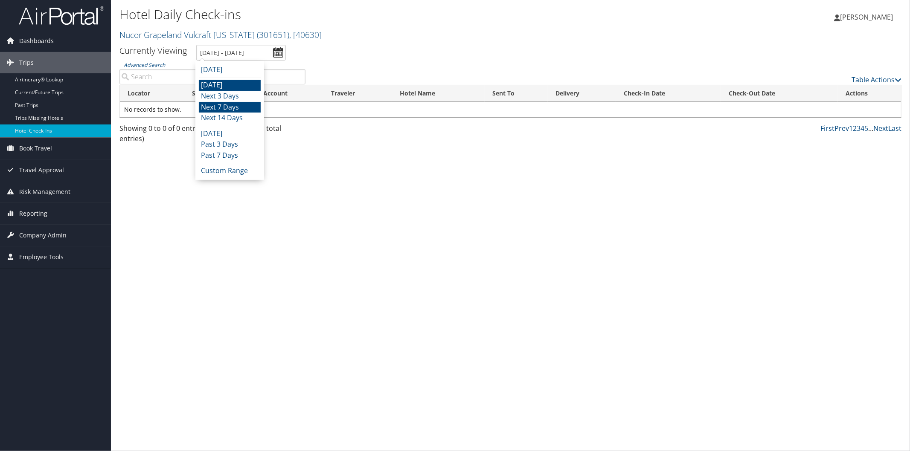
click at [233, 109] on li "Next 7 Days" at bounding box center [230, 107] width 62 height 11
type input "[DATE] - [DATE]"
